Goal: Information Seeking & Learning: Learn about a topic

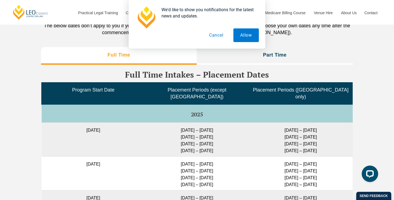
scroll to position [1353, 0]
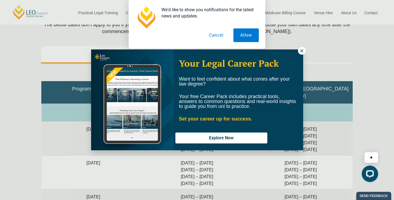
click at [303, 51] on icon at bounding box center [301, 50] width 5 height 5
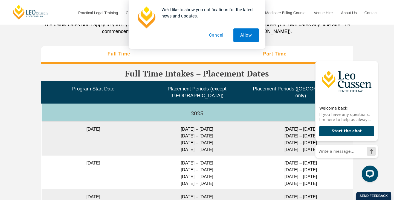
click at [264, 54] on h3 "Part Time" at bounding box center [275, 54] width 24 height 6
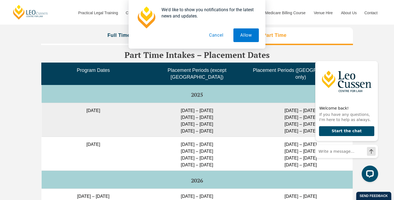
scroll to position [1377, 0]
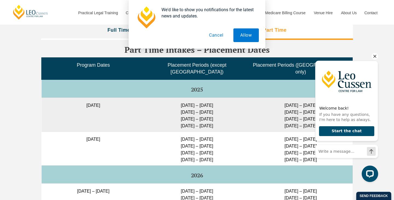
click at [375, 54] on icon "Hide greeting" at bounding box center [375, 56] width 7 height 7
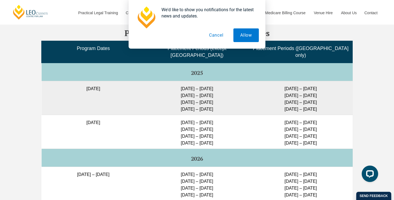
scroll to position [1392, 0]
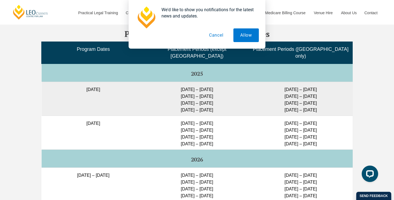
click at [210, 37] on button "Cancel" at bounding box center [216, 35] width 28 height 14
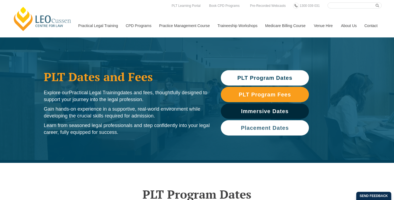
click at [265, 131] on span "Placement Dates" at bounding box center [265, 127] width 48 height 5
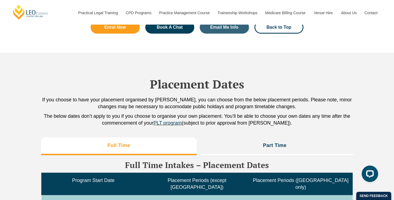
scroll to position [1315, 0]
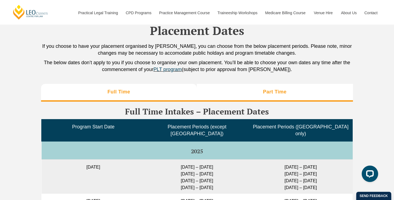
click at [258, 88] on li "Part Time" at bounding box center [275, 93] width 157 height 18
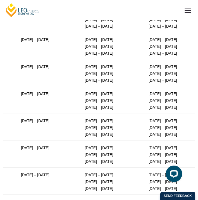
scroll to position [1482, 0]
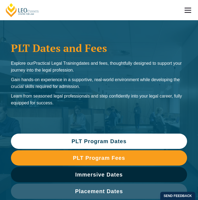
scroll to position [1392, 0]
